Goal: Navigation & Orientation: Find specific page/section

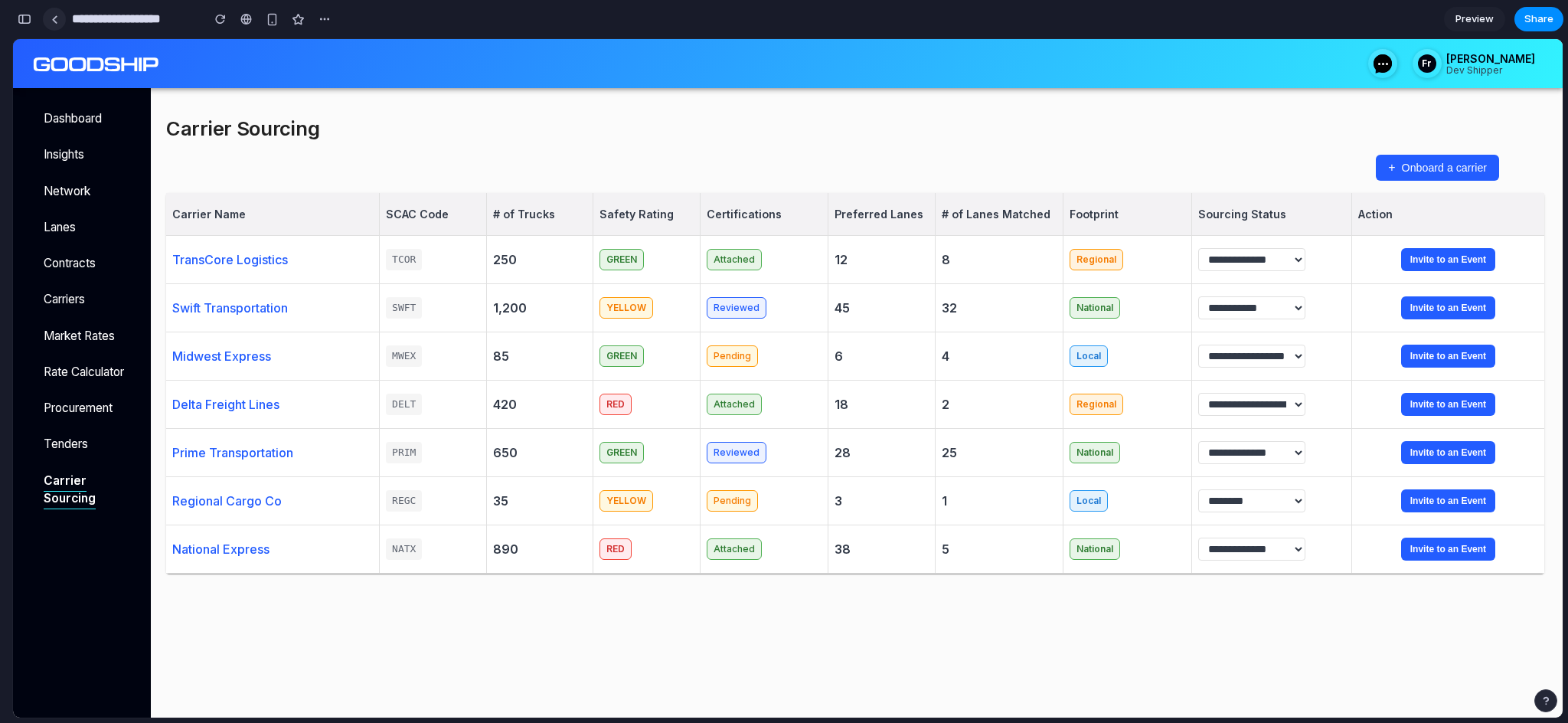
click at [56, 23] on div at bounding box center [54, 19] width 7 height 8
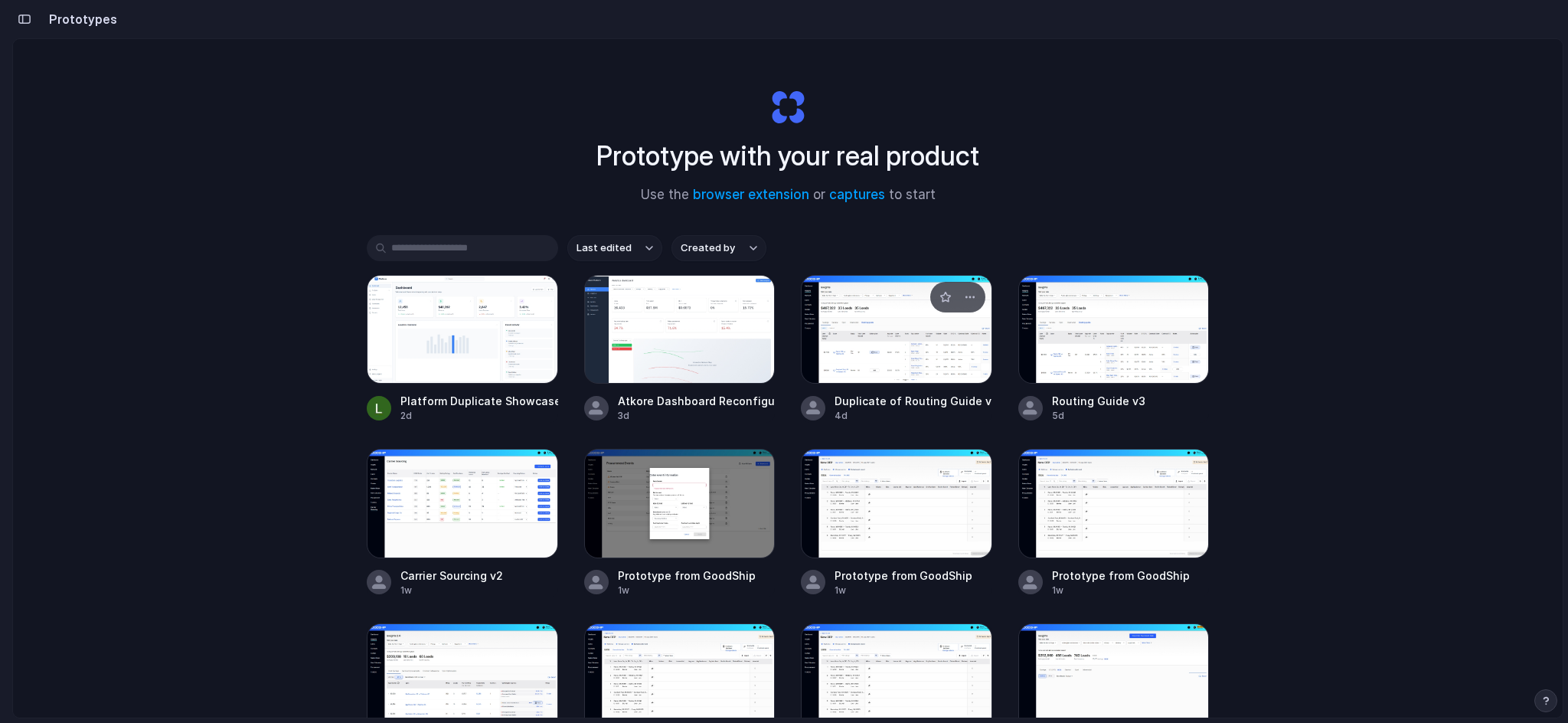
click at [960, 344] on div at bounding box center [897, 330] width 192 height 109
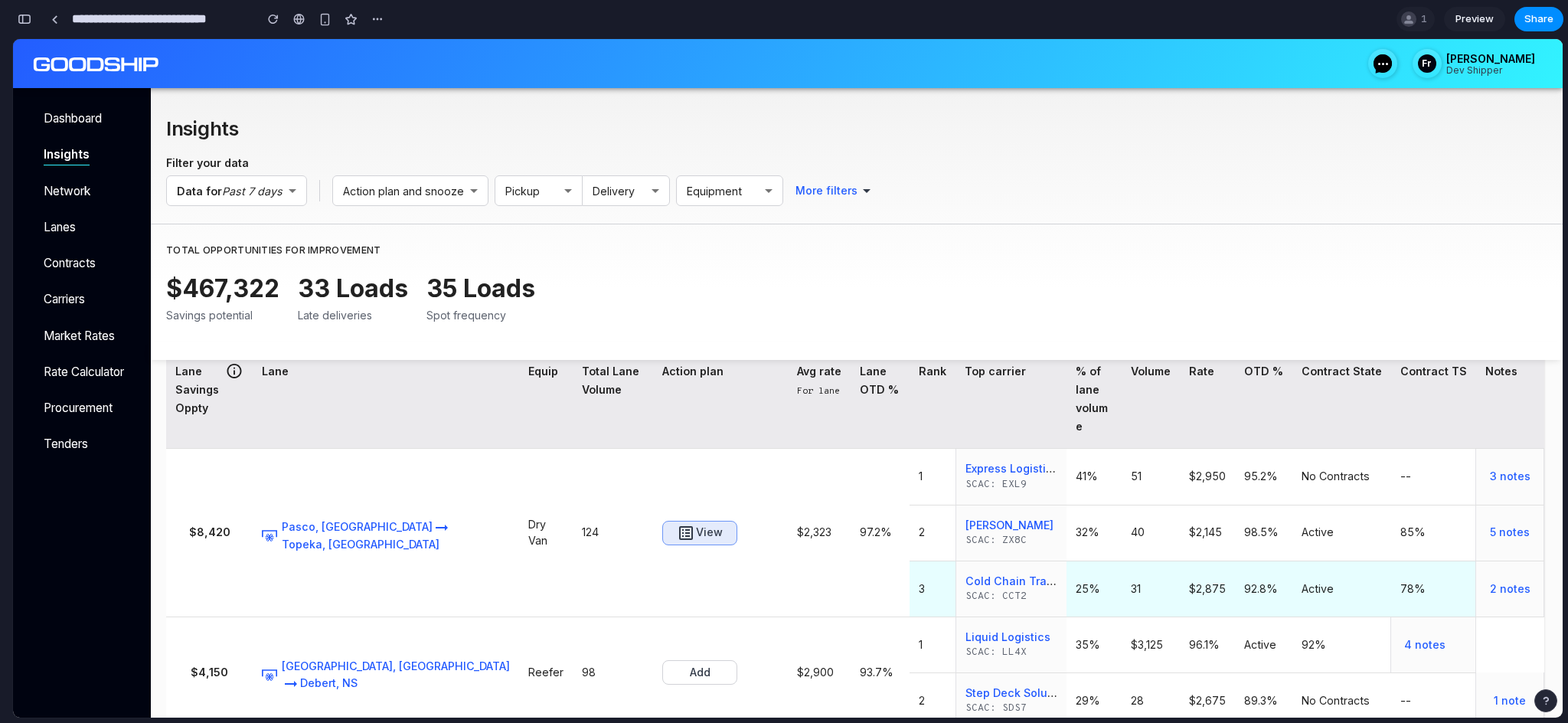
scroll to position [4, 0]
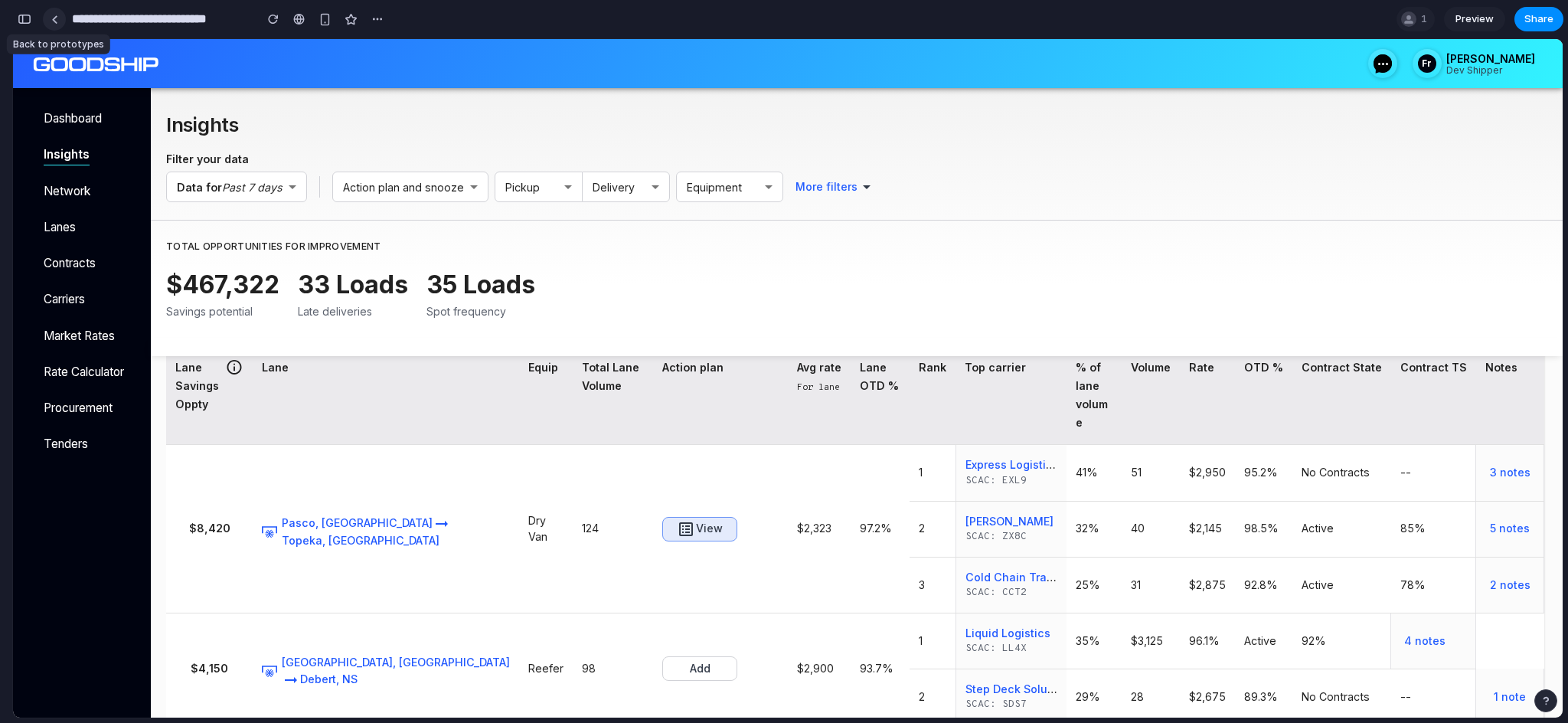
click at [58, 24] on link at bounding box center [54, 19] width 23 height 23
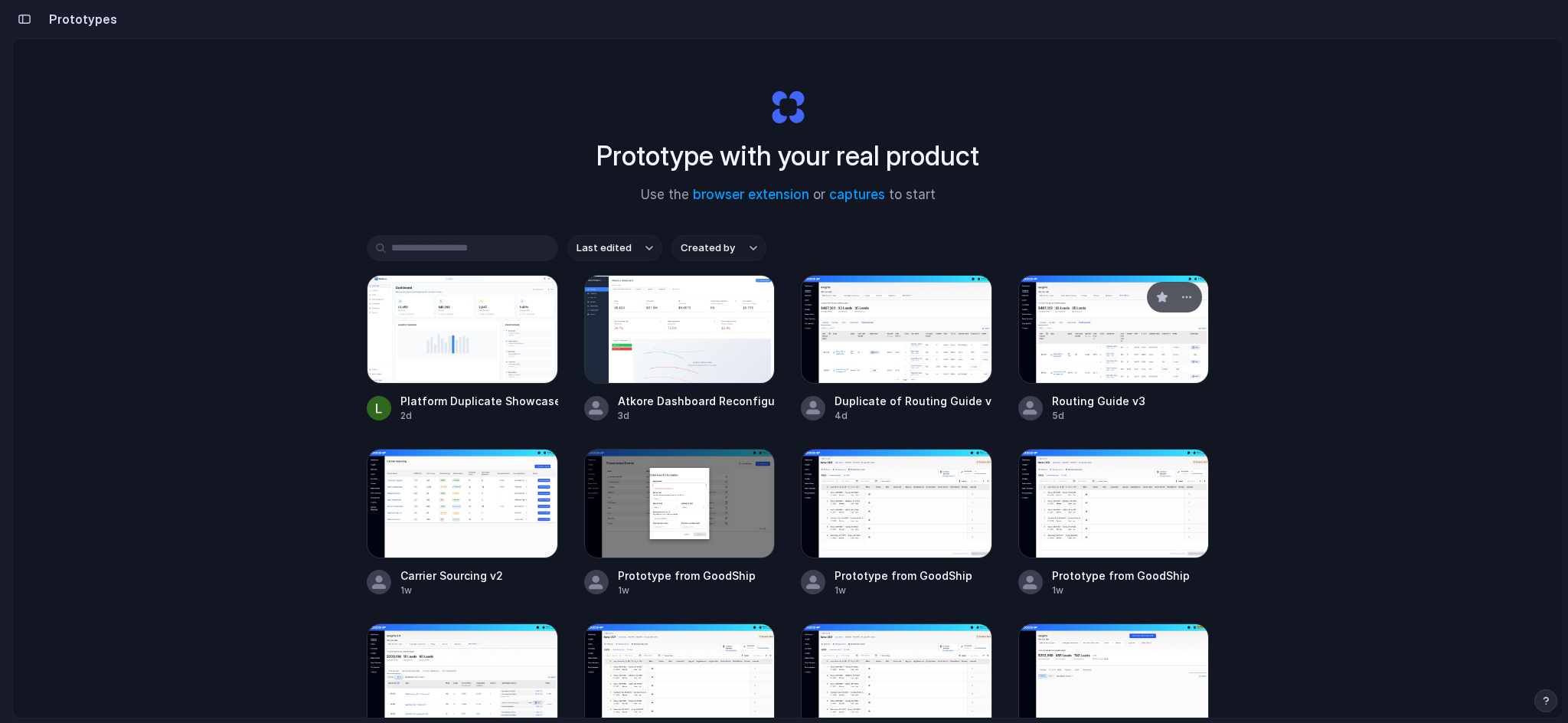
click at [1109, 350] on div at bounding box center [1114, 330] width 192 height 109
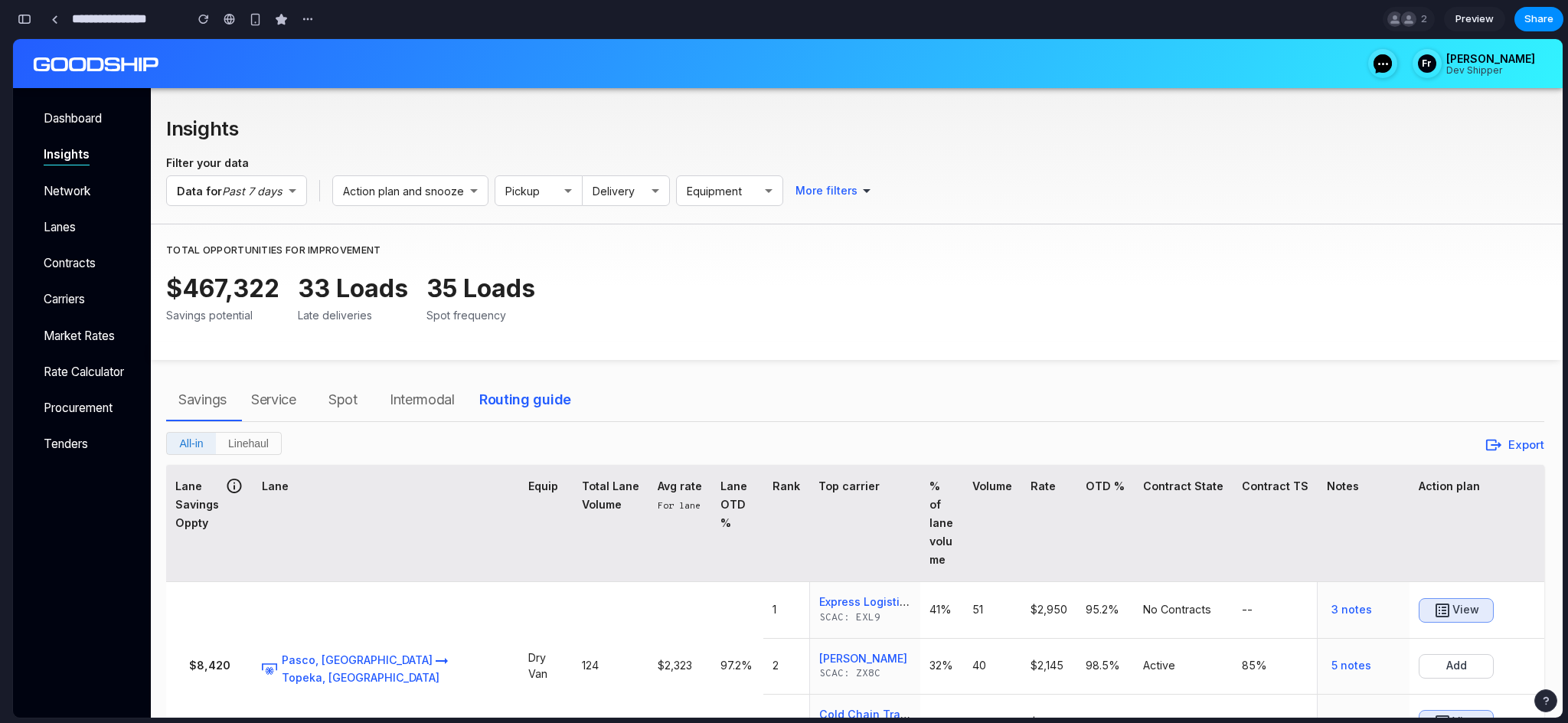
scroll to position [4, 0]
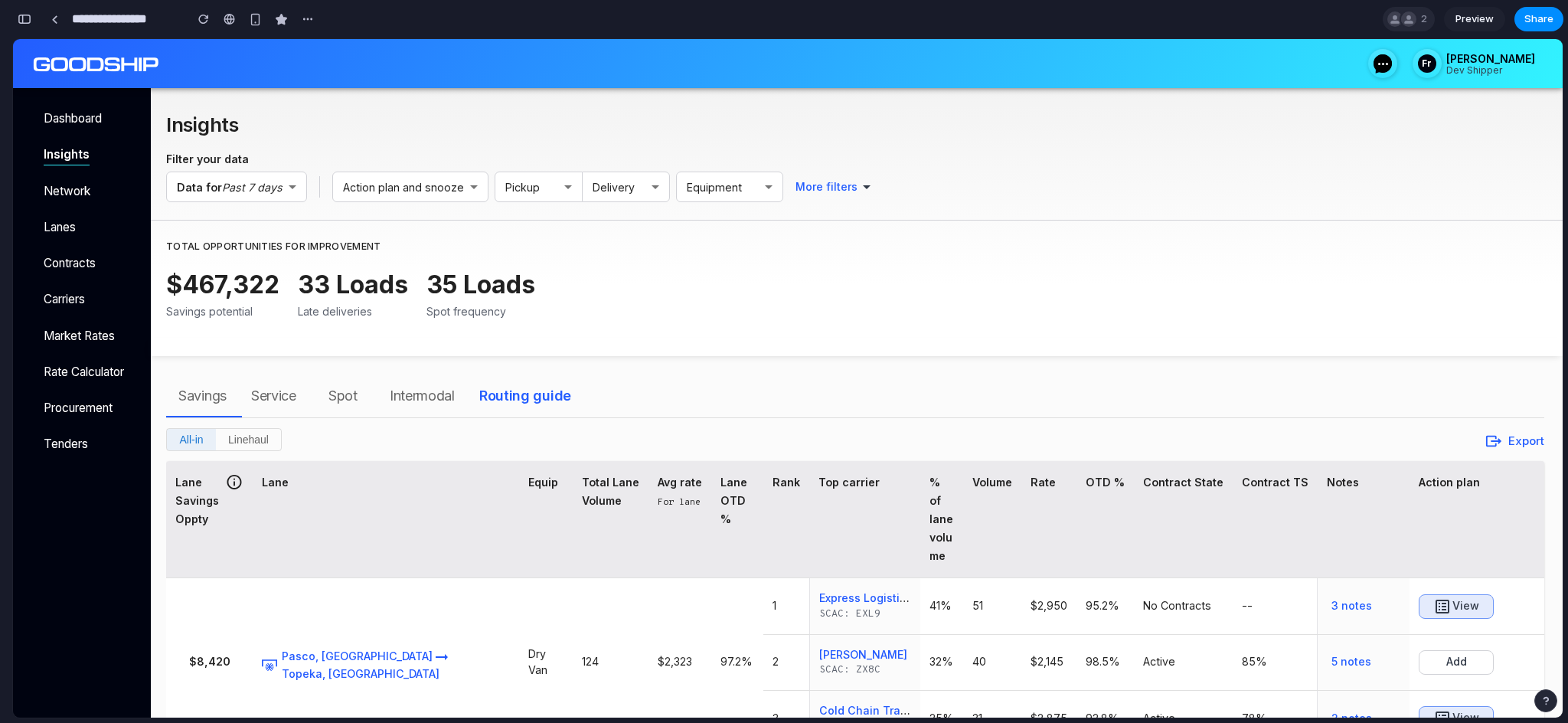
click at [1413, 22] on div at bounding box center [1409, 19] width 15 height 15
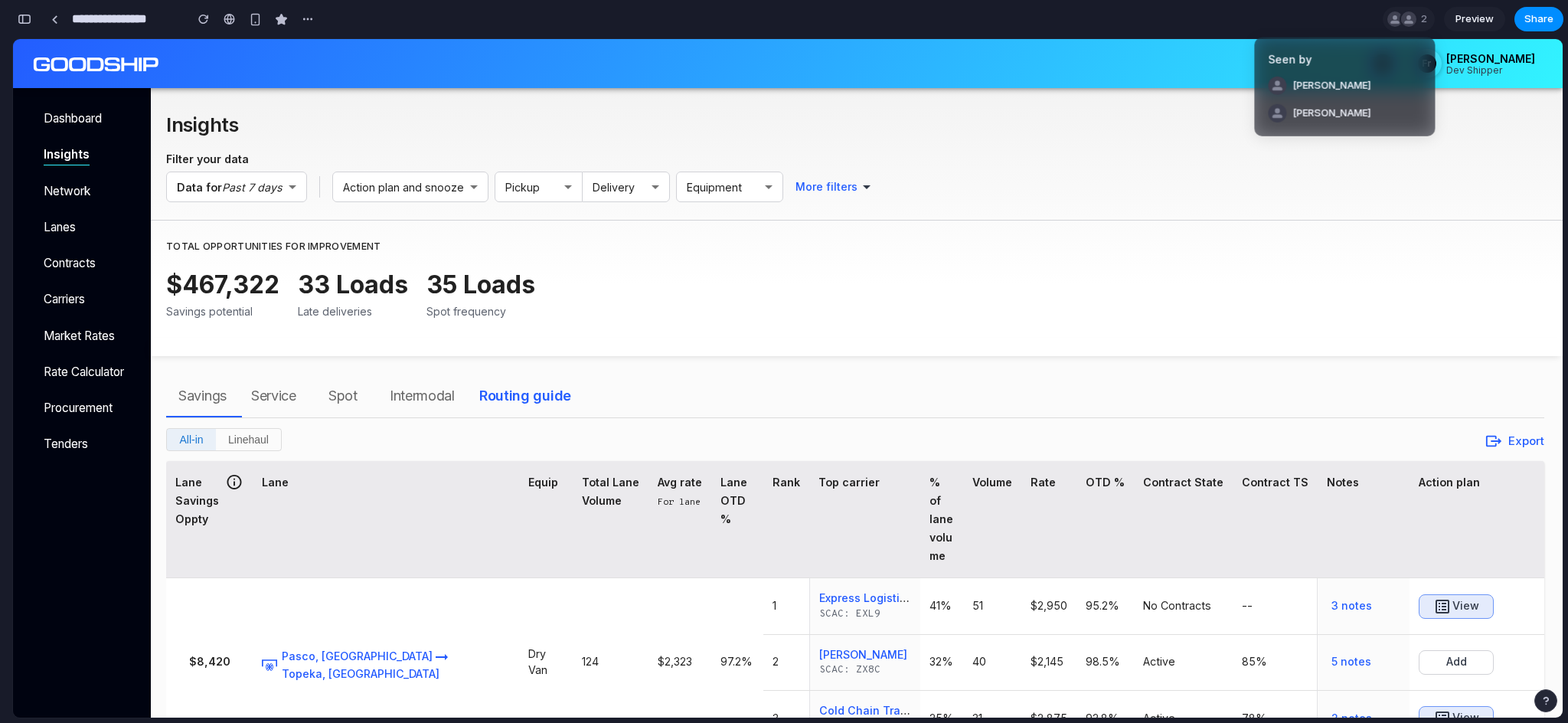
click at [1144, 12] on div "Seen by Chris Watson Nick Wright" at bounding box center [784, 361] width 1568 height 723
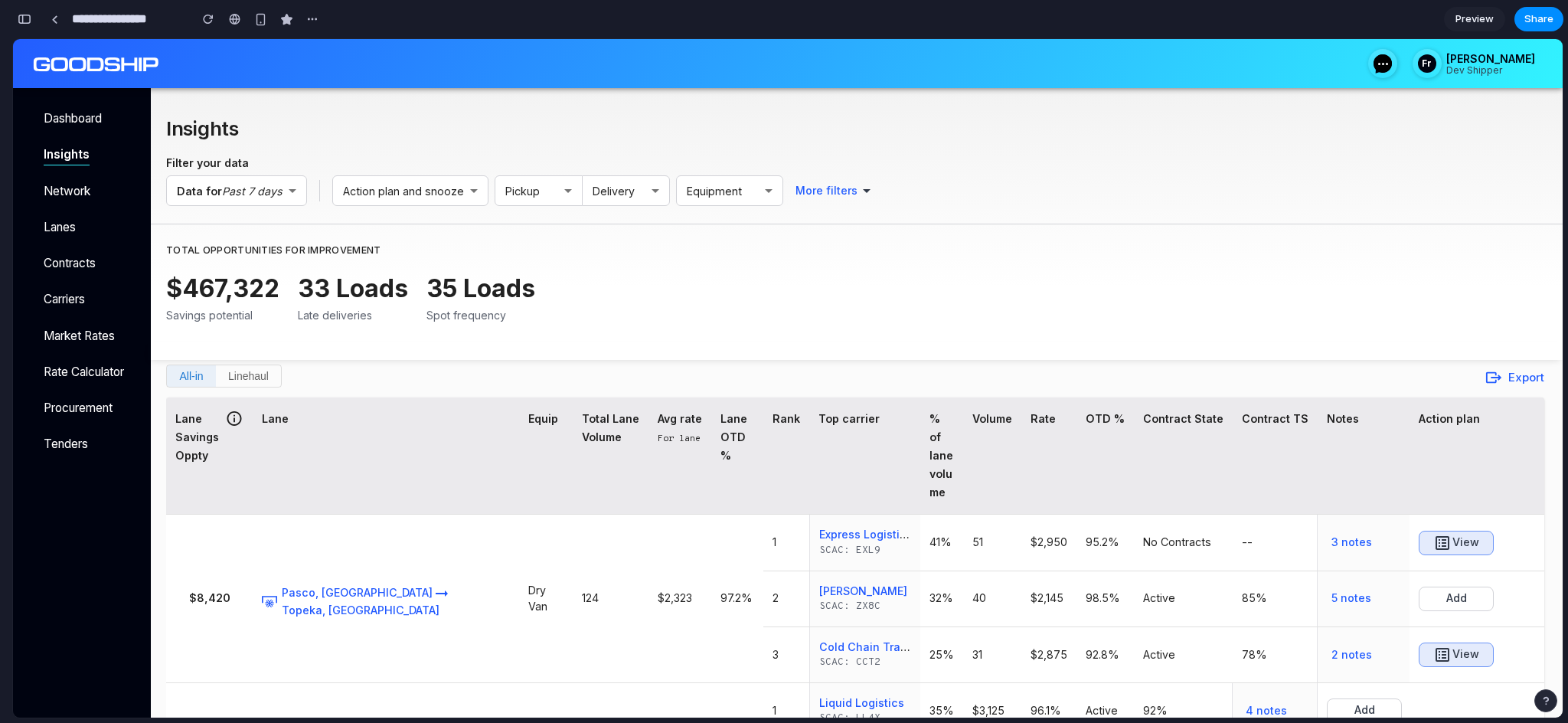
scroll to position [68, 0]
